Goal: Navigation & Orientation: Find specific page/section

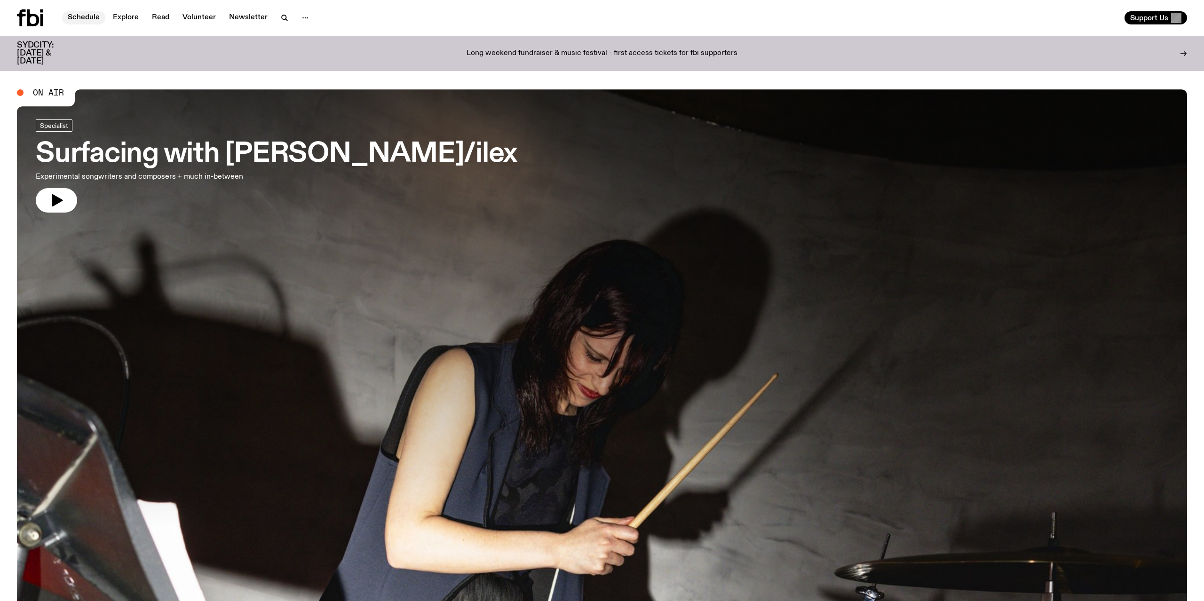
click at [82, 22] on link "Schedule" at bounding box center [83, 17] width 43 height 13
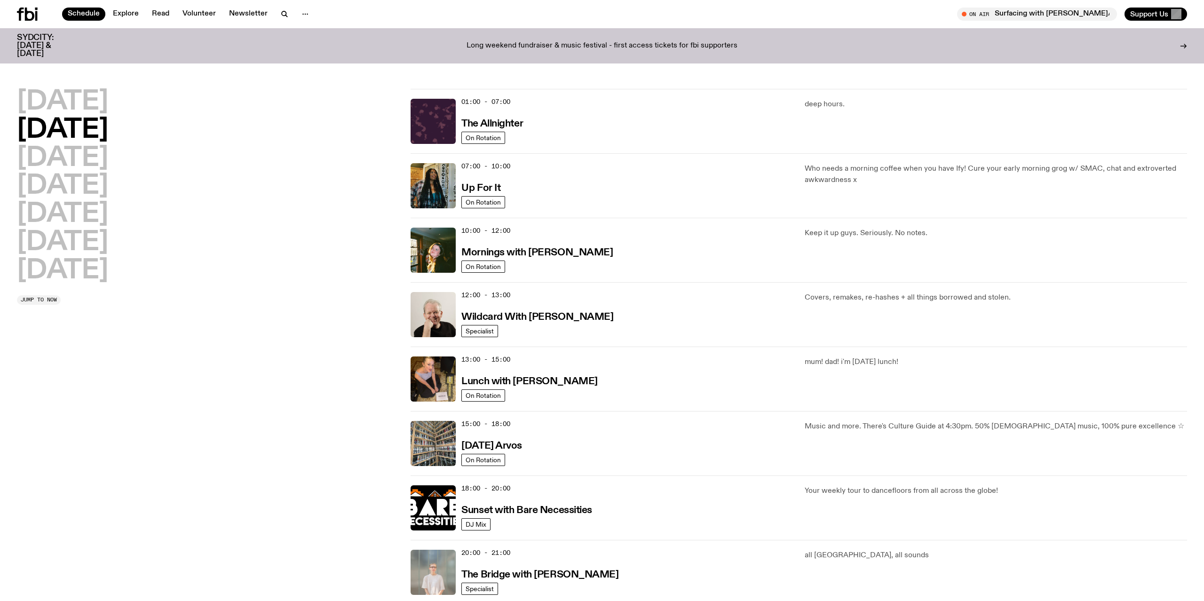
scroll to position [317, 0]
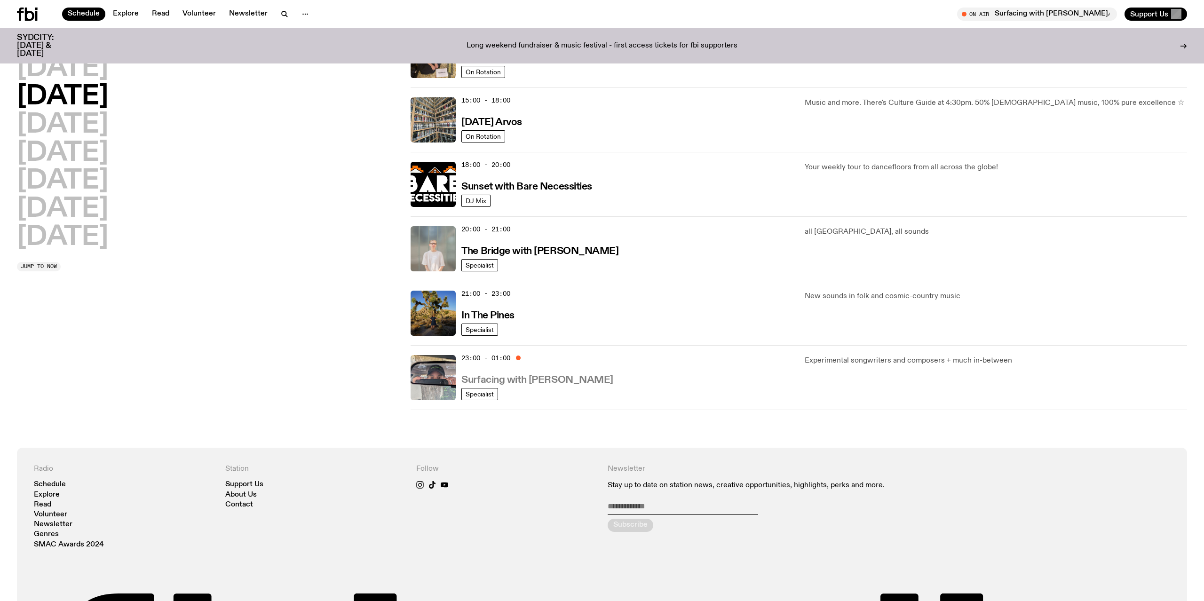
click at [493, 382] on h3 "Surfacing with [PERSON_NAME]" at bounding box center [537, 380] width 152 height 10
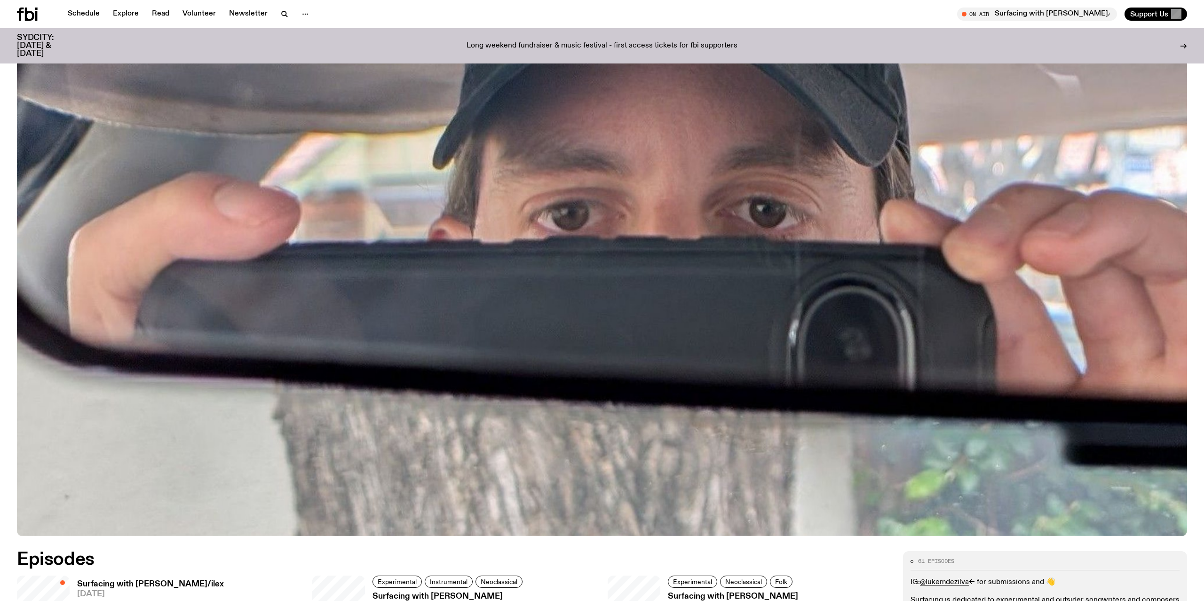
scroll to position [704, 0]
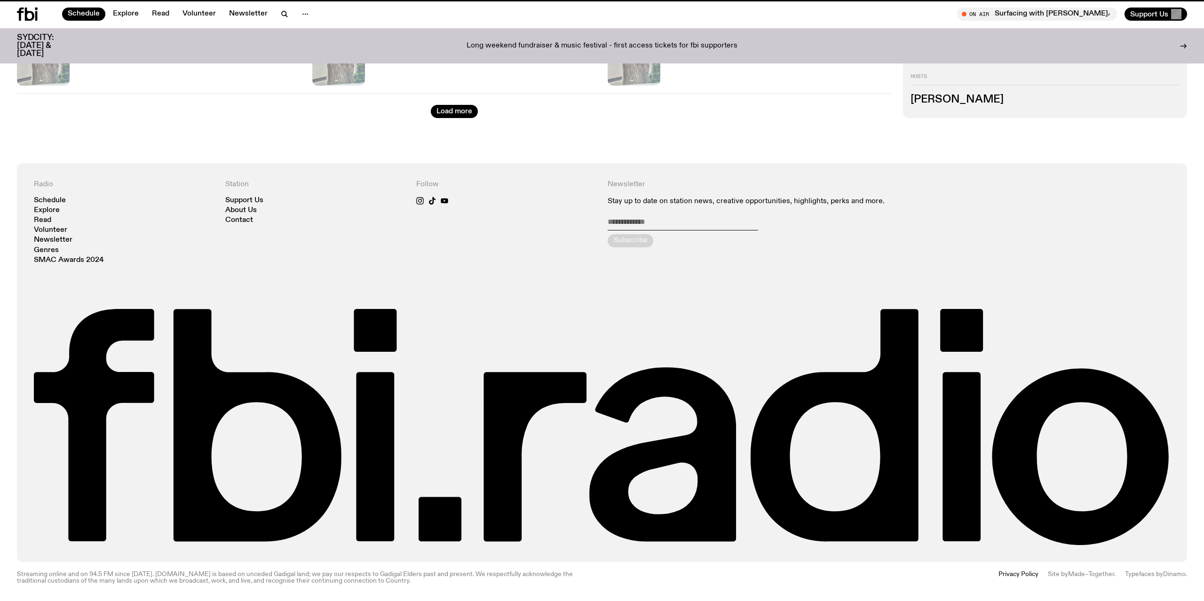
scroll to position [317, 0]
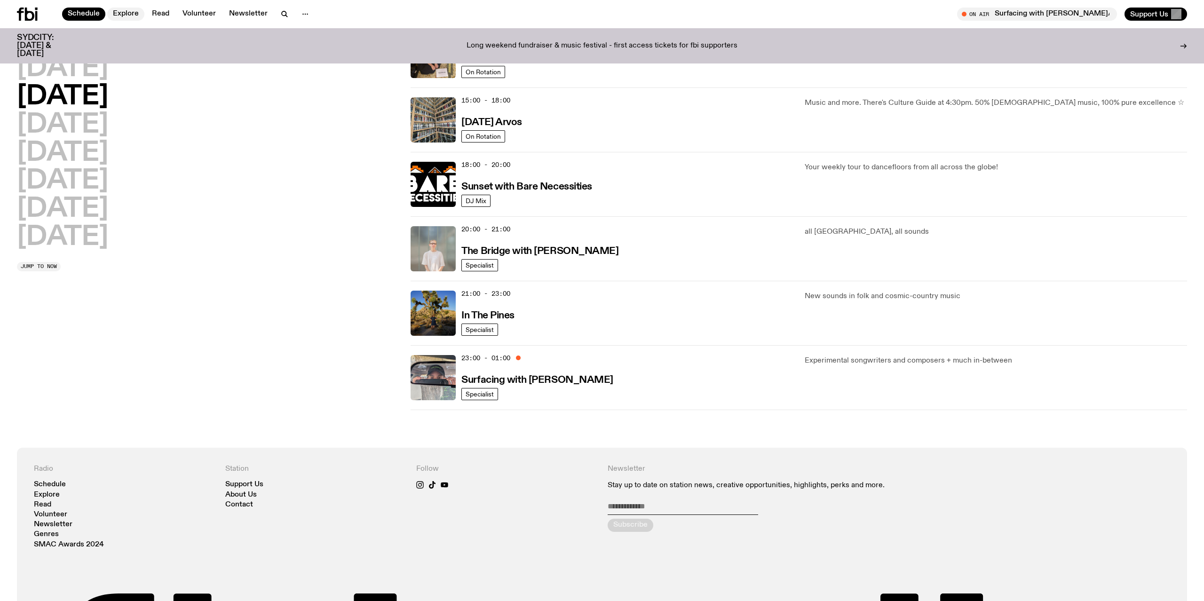
click at [125, 12] on link "Explore" at bounding box center [125, 14] width 37 height 13
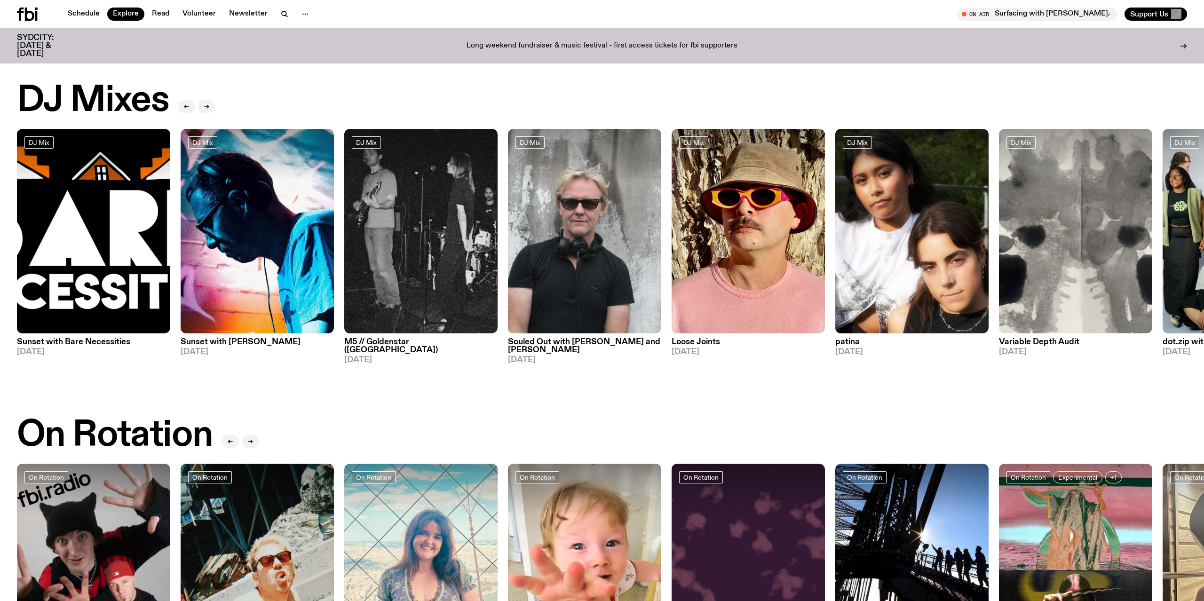
drag, startPoint x: 448, startPoint y: 115, endPoint x: 344, endPoint y: -54, distance: 198.3
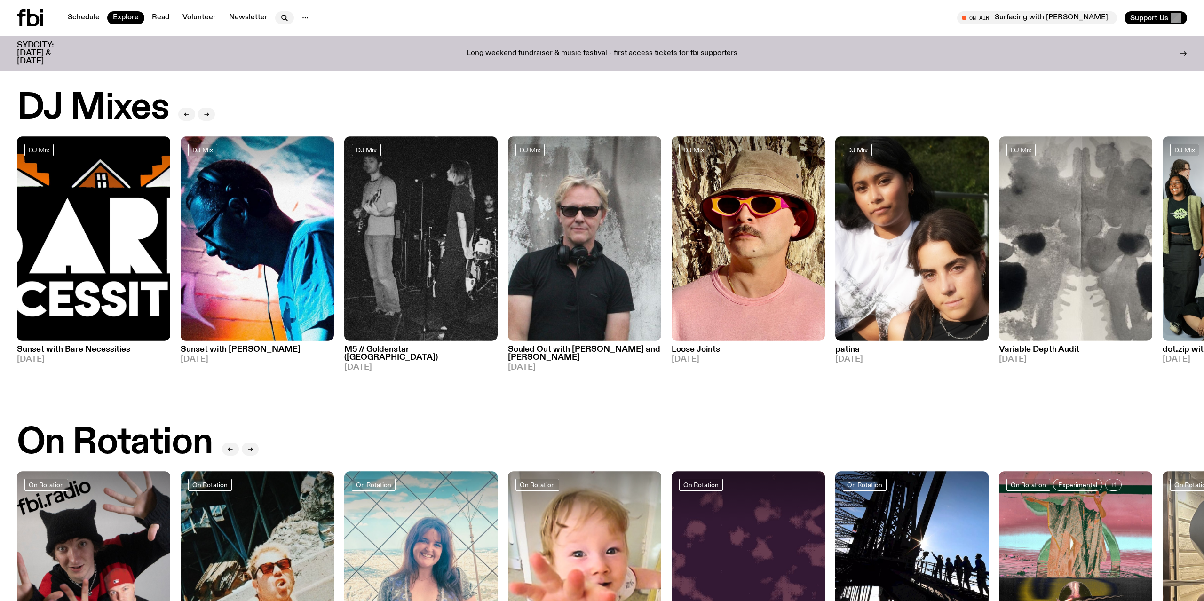
click at [279, 13] on icon "button" at bounding box center [284, 17] width 11 height 11
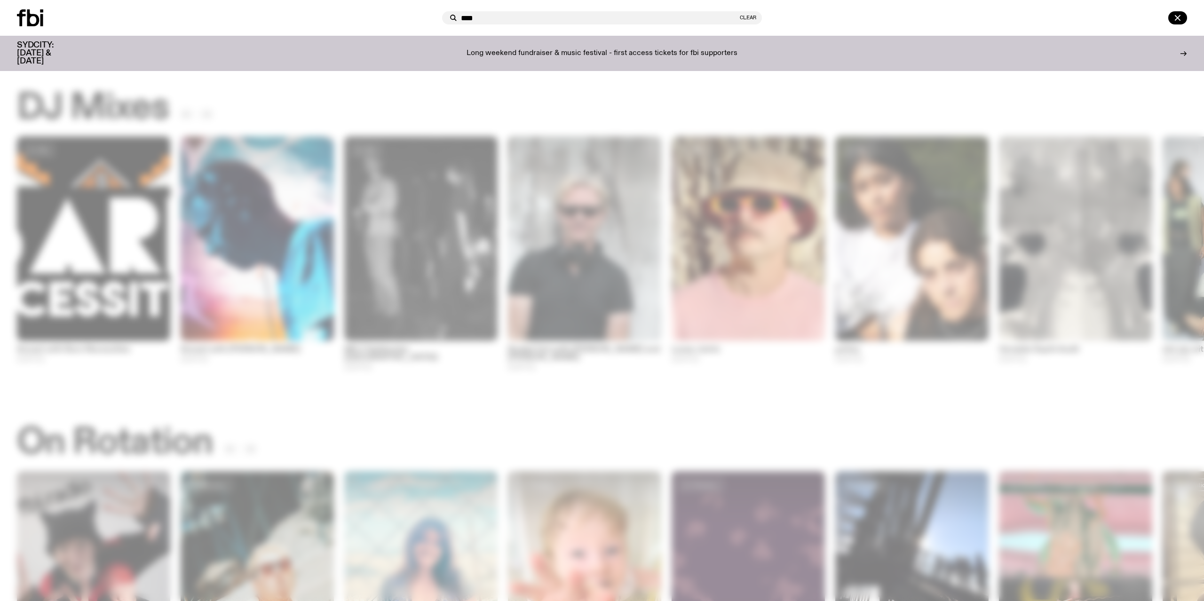
type input "****"
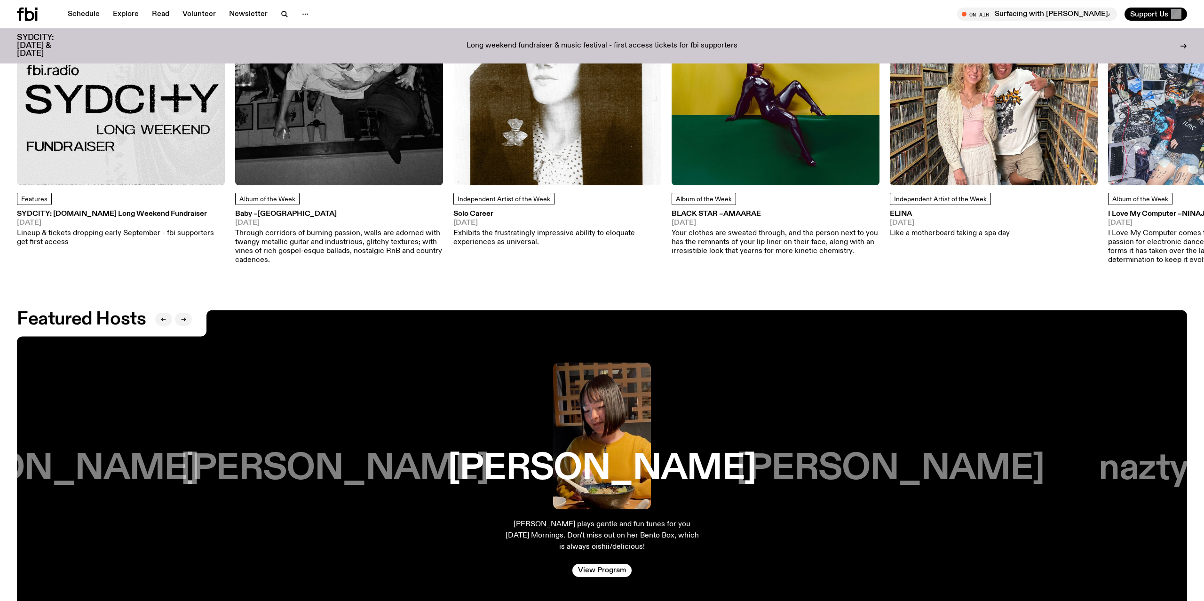
scroll to position [1663, 0]
